Goal: Information Seeking & Learning: Understand process/instructions

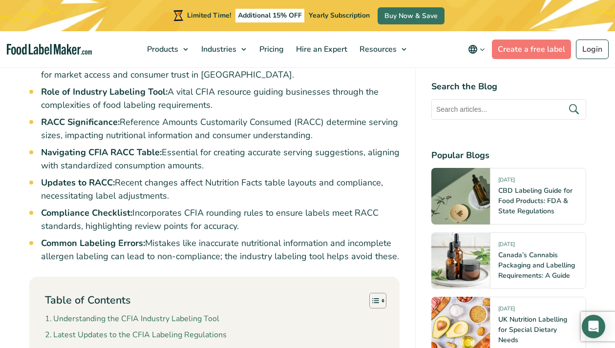
scroll to position [683, 0]
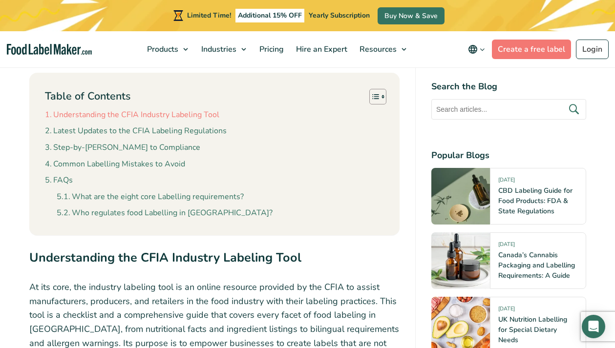
click at [178, 116] on link "Understanding the CFIA Industry Labeling Tool" at bounding box center [132, 115] width 174 height 13
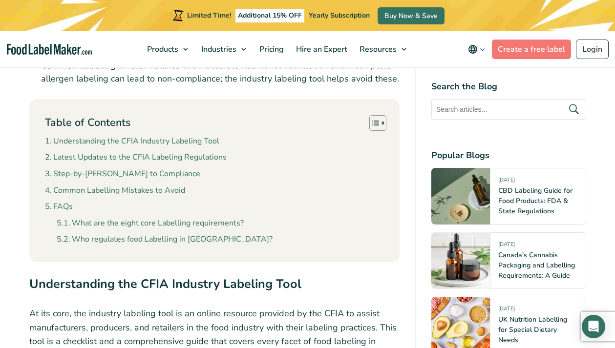
scroll to position [618, 0]
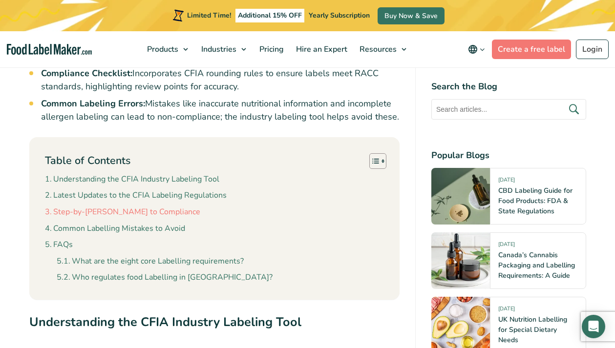
click at [81, 212] on link "Step-by-[PERSON_NAME] to Compliance" at bounding box center [122, 212] width 155 height 13
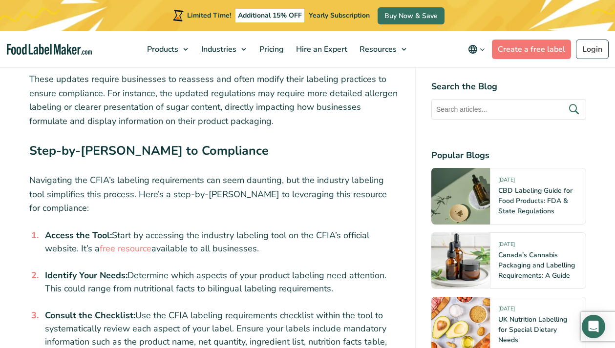
scroll to position [1336, 0]
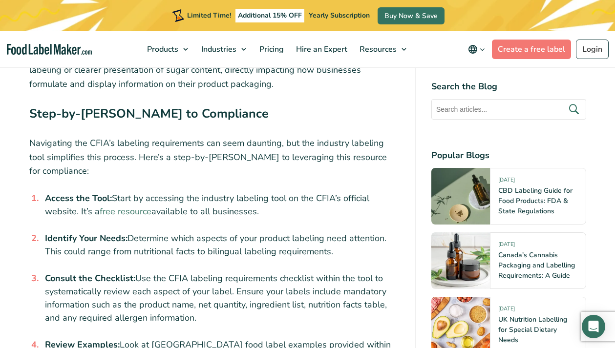
click at [127, 206] on link "free resource" at bounding box center [126, 212] width 52 height 12
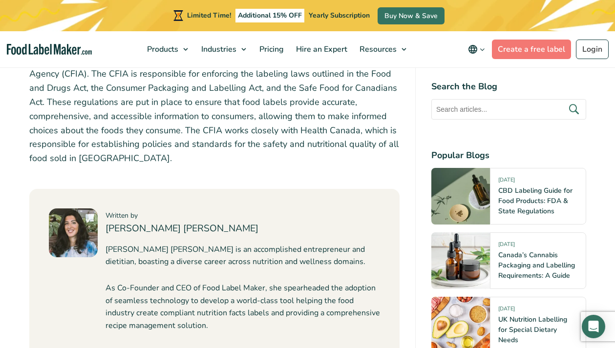
scroll to position [2742, 0]
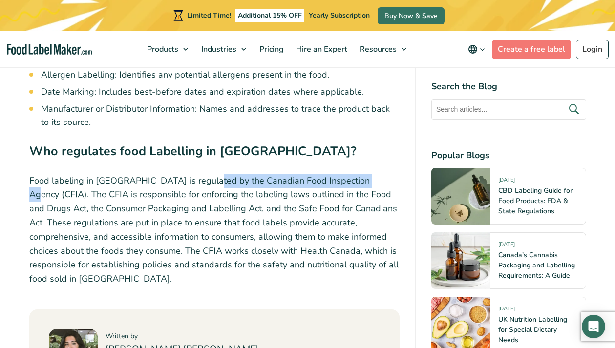
drag, startPoint x: 203, startPoint y: 168, endPoint x: 362, endPoint y: 170, distance: 159.2
click at [362, 174] on p "Food labeling in [GEOGRAPHIC_DATA] is regulated by the Canadian Food Inspection…" at bounding box center [214, 230] width 370 height 112
copy p "Canadian Food Inspection Agency (CFIA)"
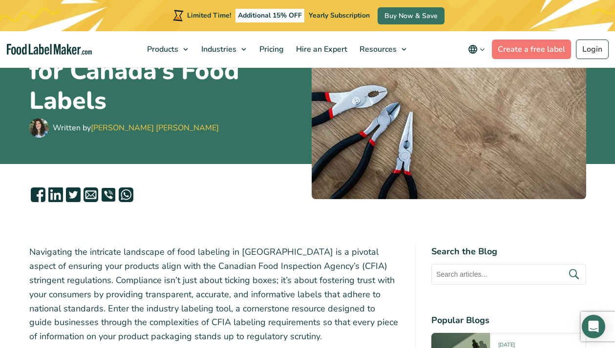
scroll to position [274, 0]
